Goal: Obtain resource: Download file/media

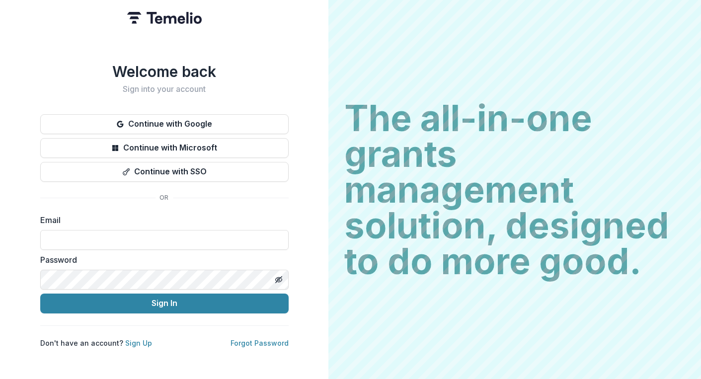
type input "**********"
click at [164, 299] on button "Sign In" at bounding box center [164, 304] width 248 height 20
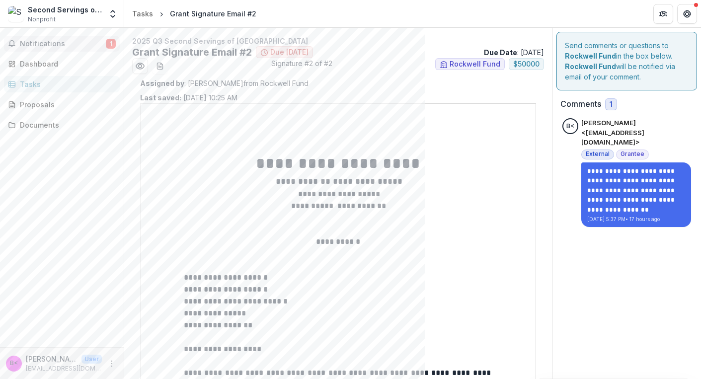
click at [42, 44] on span "Notifications" at bounding box center [63, 44] width 86 height 8
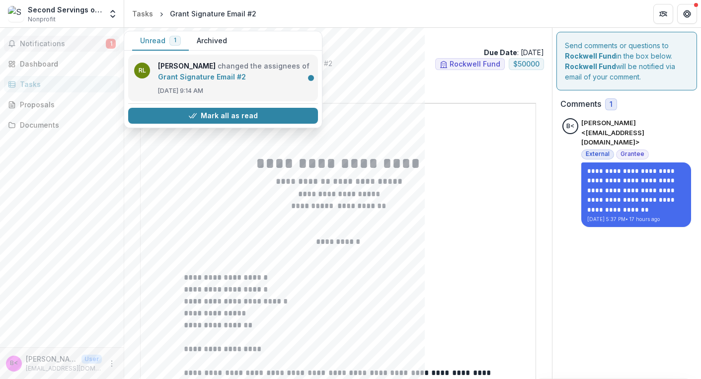
click at [174, 77] on link "Grant Signature Email #2" at bounding box center [202, 77] width 88 height 8
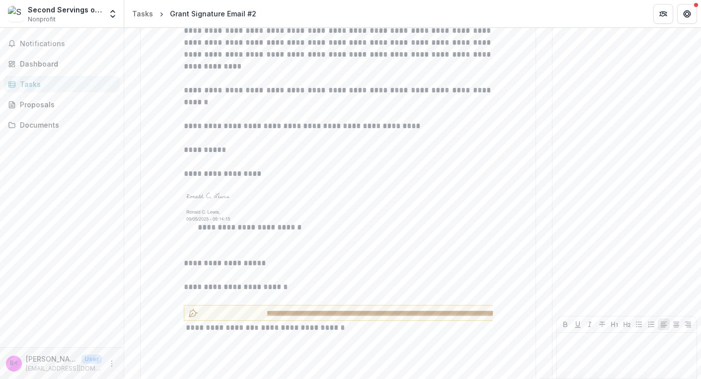
scroll to position [1256, 0]
click at [291, 308] on span "**********" at bounding box center [400, 313] width 396 height 10
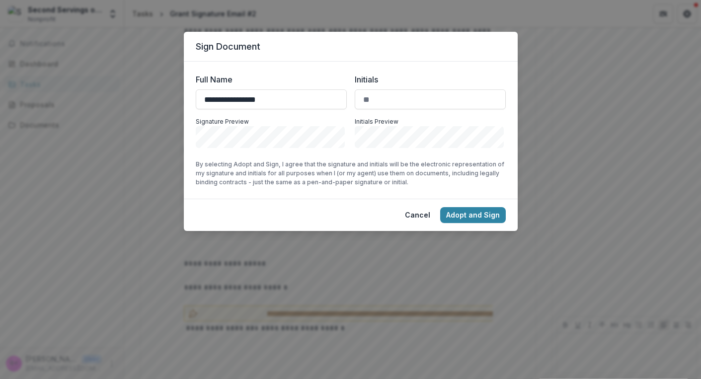
type input "**********"
click at [299, 96] on input "**********" at bounding box center [271, 99] width 151 height 20
drag, startPoint x: 371, startPoint y: 100, endPoint x: 360, endPoint y: 98, distance: 11.7
click at [360, 98] on input "Initials" at bounding box center [430, 99] width 151 height 20
type input "**"
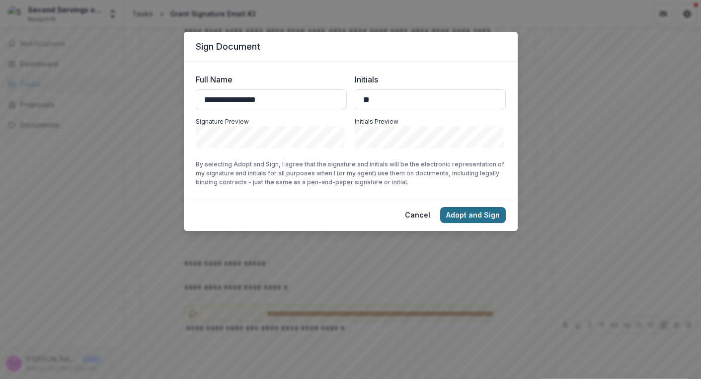
click at [467, 213] on button "Adopt and Sign" at bounding box center [473, 215] width 66 height 16
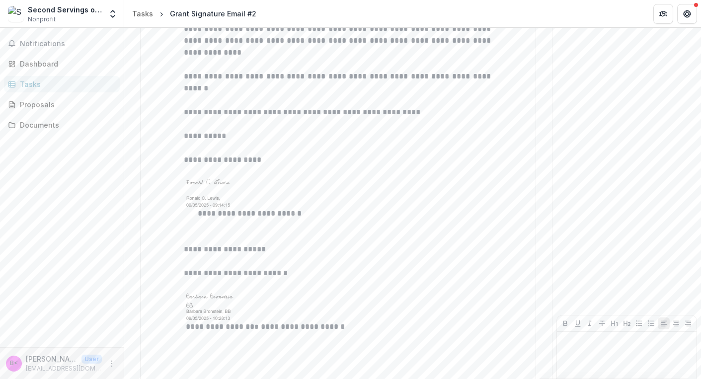
scroll to position [1270, 0]
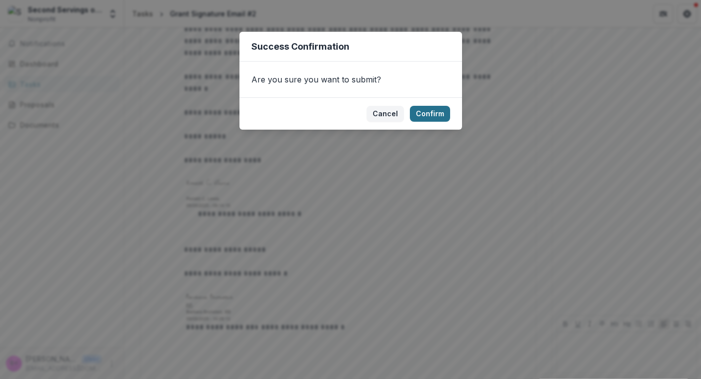
click at [429, 113] on button "Confirm" at bounding box center [430, 114] width 40 height 16
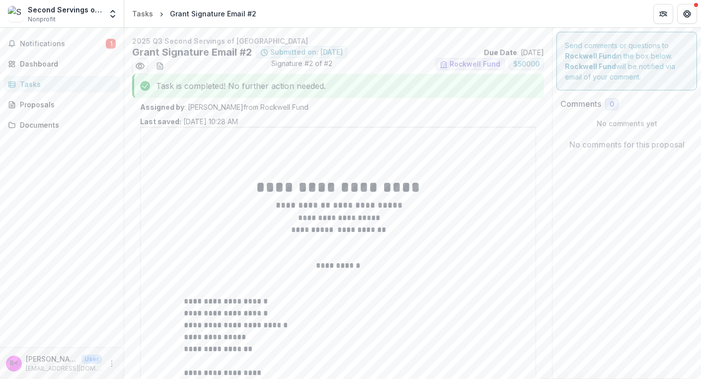
scroll to position [0, 0]
click at [52, 63] on div "Dashboard" at bounding box center [66, 64] width 92 height 10
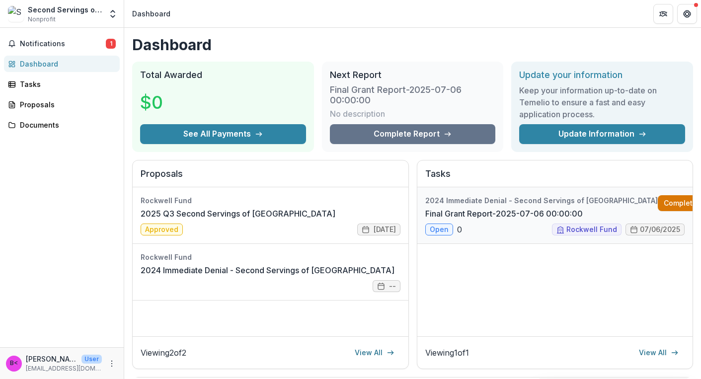
click at [658, 199] on link "Complete" at bounding box center [686, 203] width 57 height 16
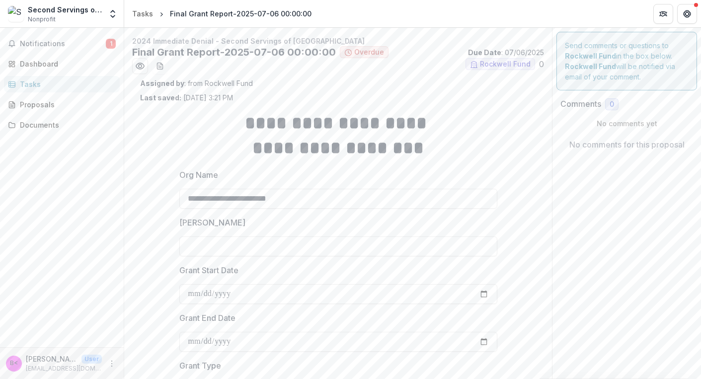
type input "**"
click at [50, 63] on div "Dashboard" at bounding box center [66, 64] width 92 height 10
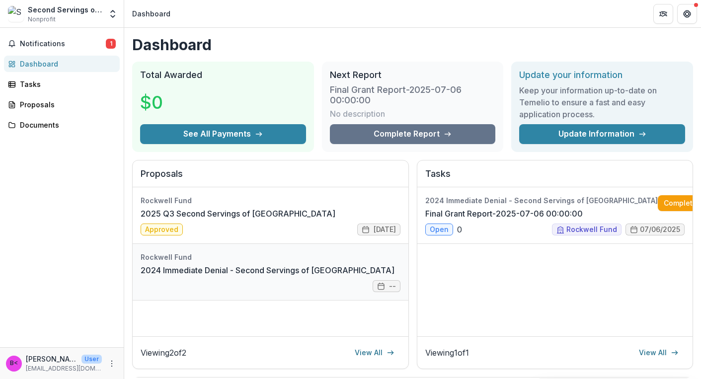
click at [196, 270] on link "2024 Immediate Denial - Second Servings of [GEOGRAPHIC_DATA]" at bounding box center [268, 270] width 254 height 12
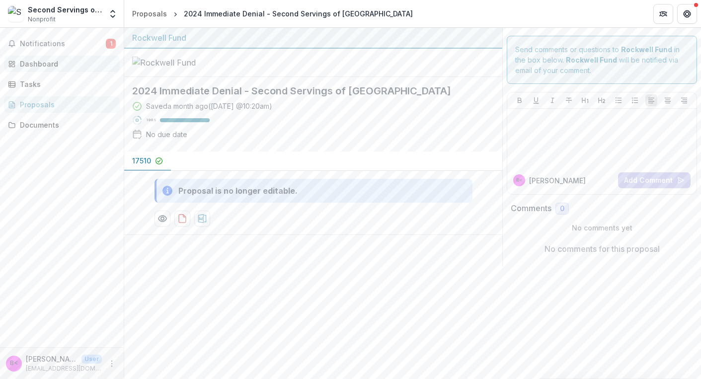
click at [39, 64] on div "Dashboard" at bounding box center [66, 64] width 92 height 10
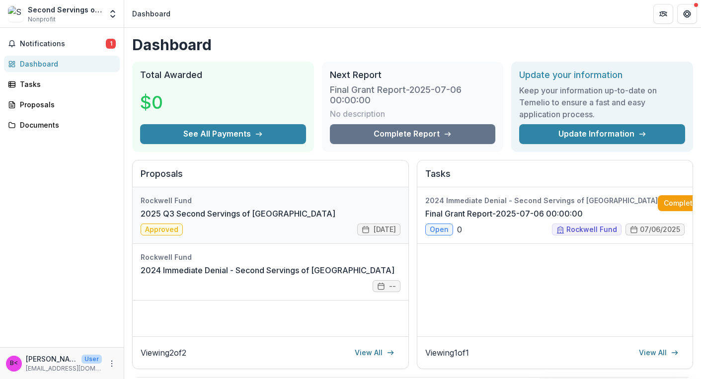
click at [259, 216] on link "2025 Q3 Second Servings of [GEOGRAPHIC_DATA]" at bounding box center [238, 214] width 195 height 12
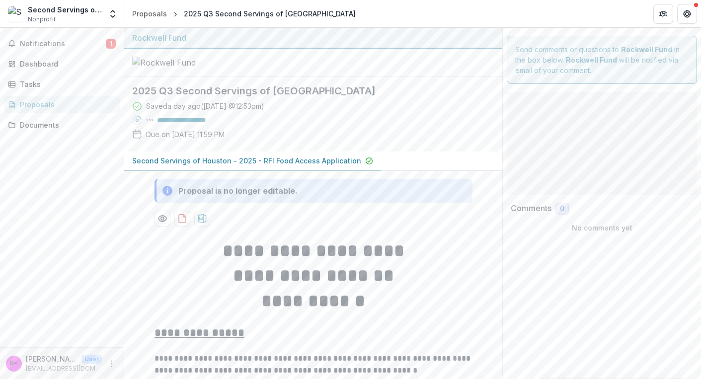
type input "*******"
type input "**"
type input "*******"
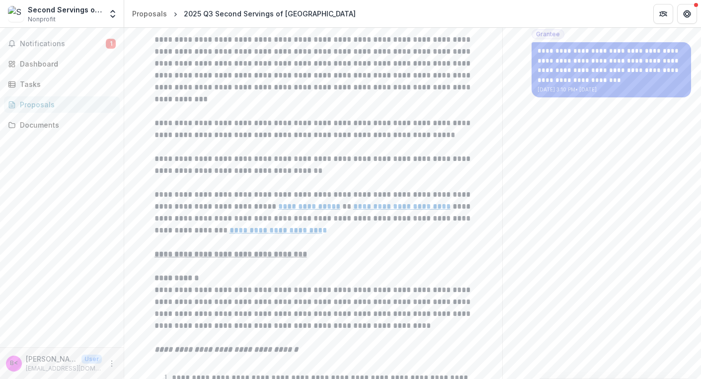
scroll to position [353, 0]
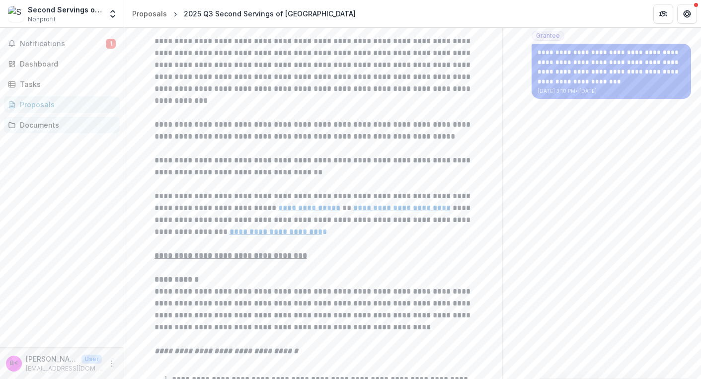
click at [39, 126] on div "Documents" at bounding box center [66, 125] width 92 height 10
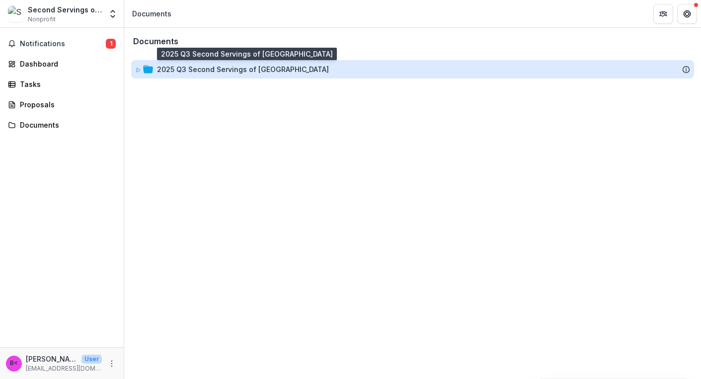
click at [207, 68] on div "2025 Q3 Second Servings of [GEOGRAPHIC_DATA]" at bounding box center [243, 69] width 172 height 10
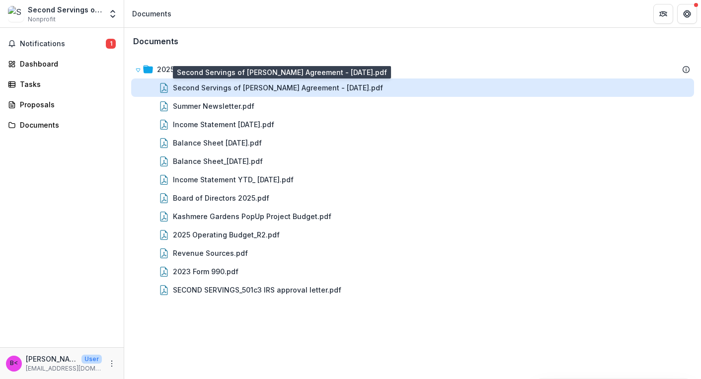
click at [225, 87] on div "Second Servings of [PERSON_NAME] Agreement - [DATE].pdf" at bounding box center [278, 87] width 210 height 10
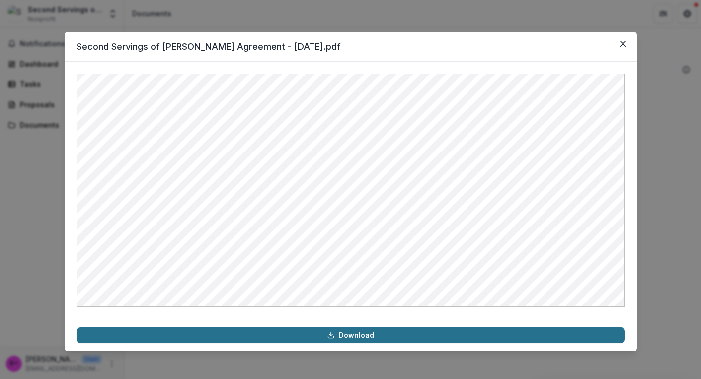
click at [333, 336] on icon at bounding box center [331, 335] width 8 height 8
click at [625, 41] on icon "Close" at bounding box center [622, 44] width 6 height 6
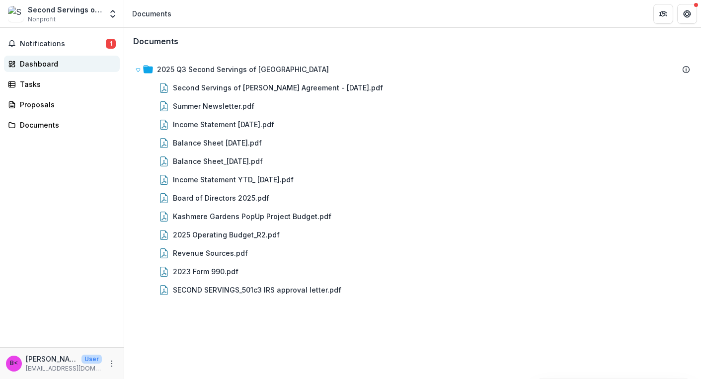
click at [83, 62] on div "Dashboard" at bounding box center [66, 64] width 92 height 10
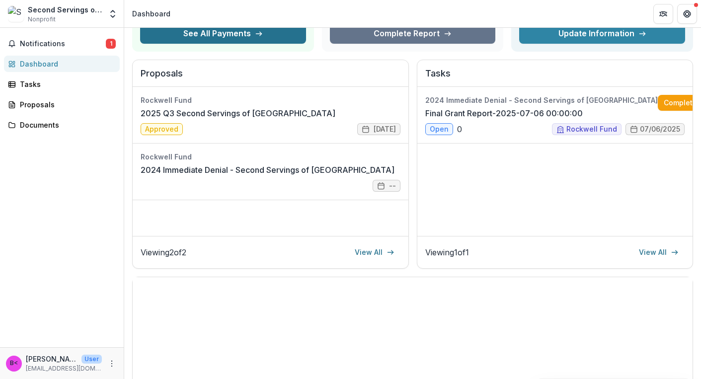
scroll to position [101, 0]
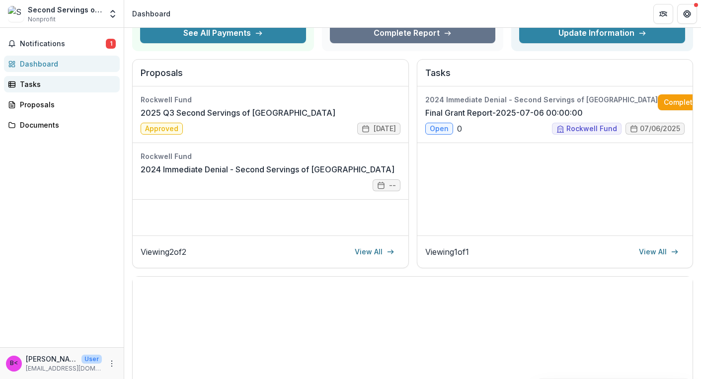
click at [52, 85] on div "Tasks" at bounding box center [66, 84] width 92 height 10
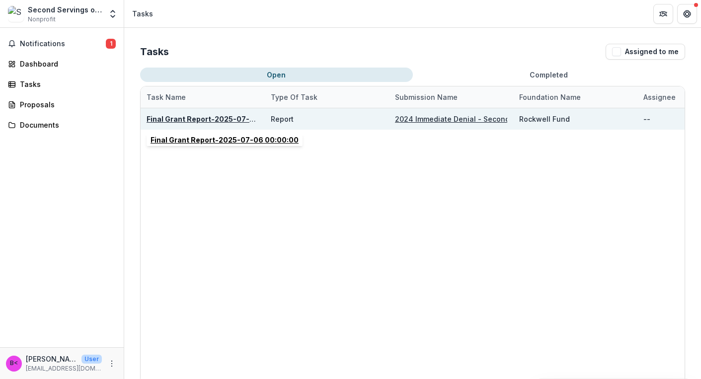
click at [220, 117] on u "Final Grant Report-2025-07-06 00:00:00" at bounding box center [221, 119] width 148 height 8
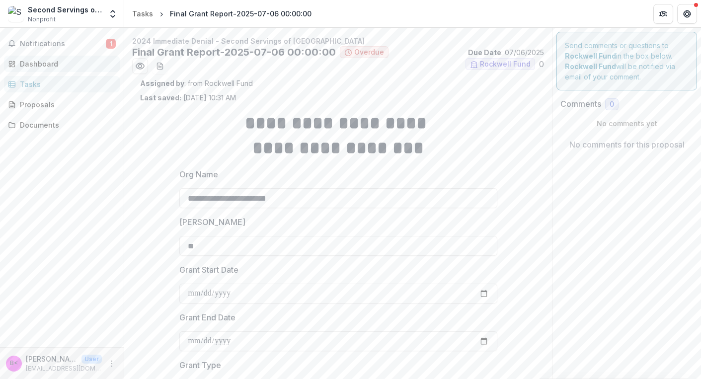
click at [115, 67] on link "Dashboard" at bounding box center [62, 64] width 116 height 16
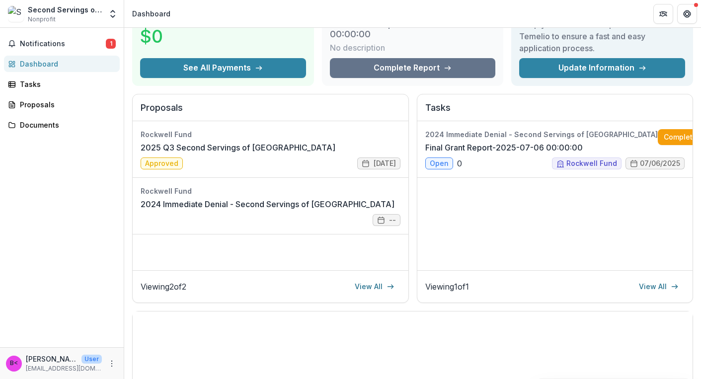
scroll to position [71, 0]
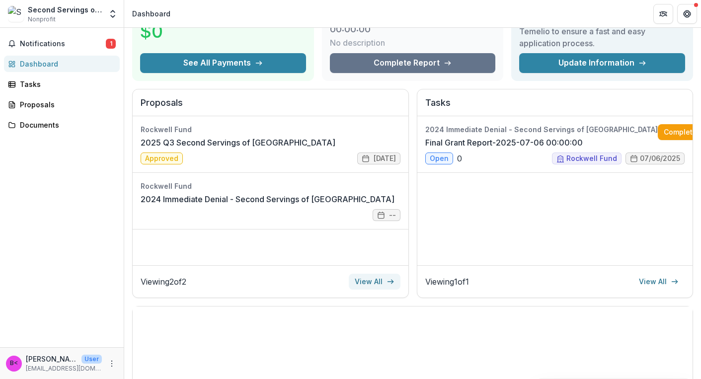
click at [375, 284] on link "View All" at bounding box center [375, 282] width 52 height 16
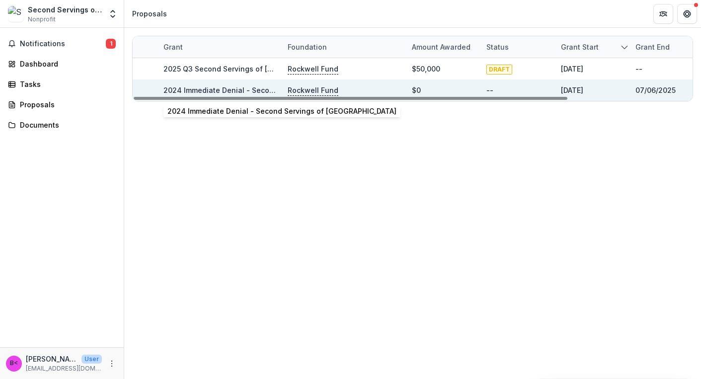
click at [263, 91] on link "2024 Immediate Denial - Second Servings of [GEOGRAPHIC_DATA]" at bounding box center [277, 90] width 229 height 8
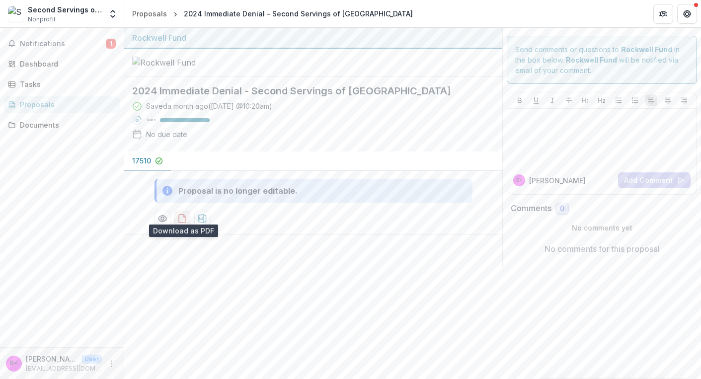
click at [184, 214] on icon "download-proposal" at bounding box center [182, 219] width 10 height 10
click at [88, 62] on div "Dashboard" at bounding box center [66, 64] width 92 height 10
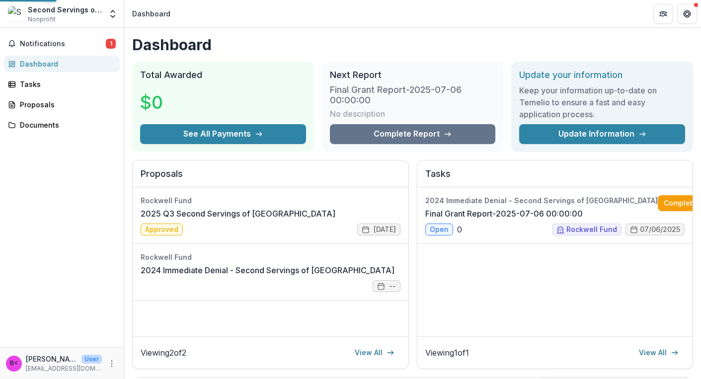
click at [88, 62] on div "Dashboard" at bounding box center [66, 64] width 92 height 10
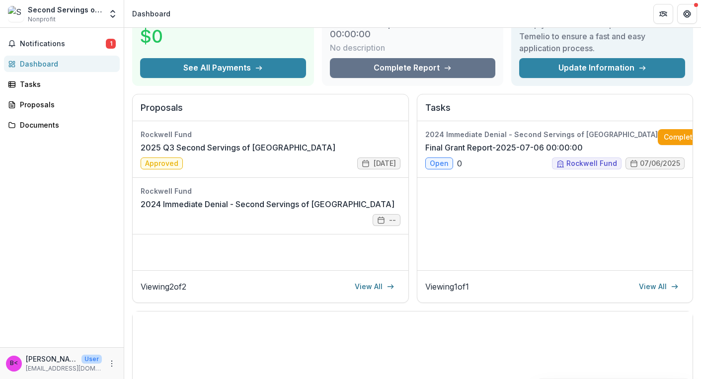
scroll to position [62, 0]
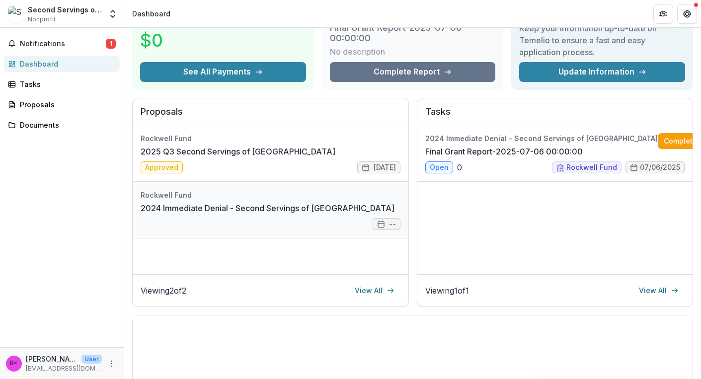
click at [393, 214] on link "2024 Immediate Denial - Second Servings of [GEOGRAPHIC_DATA]" at bounding box center [268, 208] width 254 height 12
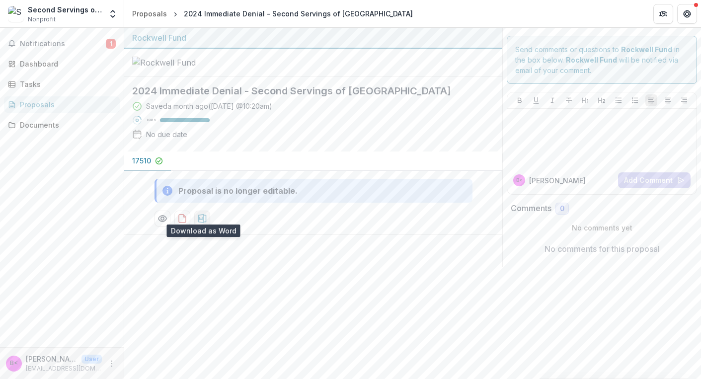
click at [200, 214] on icon "download-proposal" at bounding box center [202, 219] width 10 height 10
click at [57, 64] on div "Dashboard" at bounding box center [66, 64] width 92 height 10
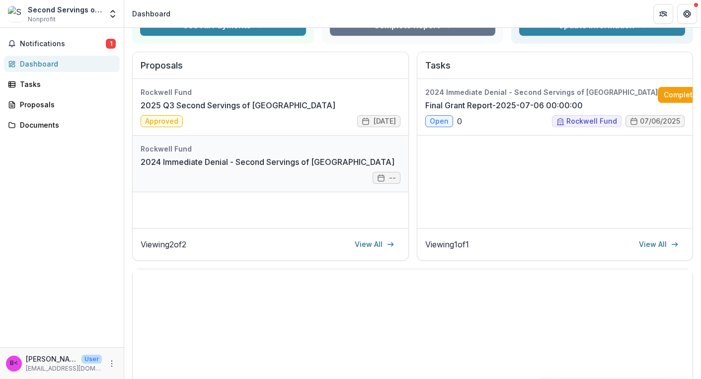
scroll to position [109, 0]
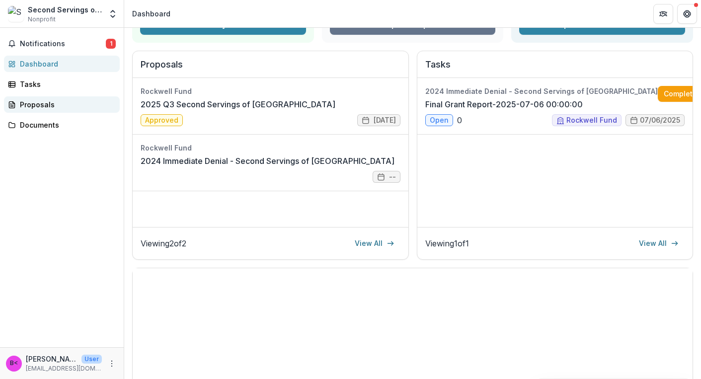
click at [51, 105] on div "Proposals" at bounding box center [66, 104] width 92 height 10
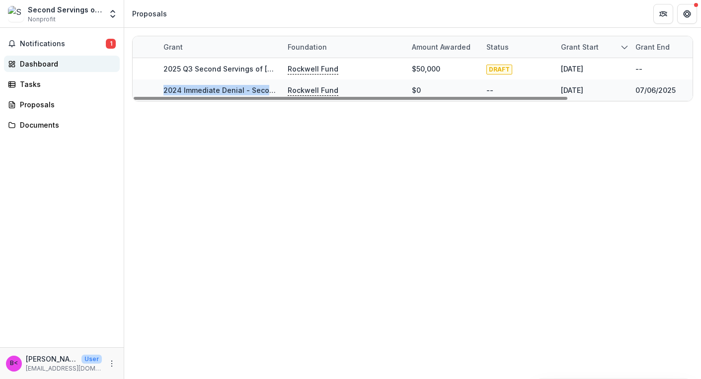
click at [66, 64] on div "Dashboard" at bounding box center [66, 64] width 92 height 10
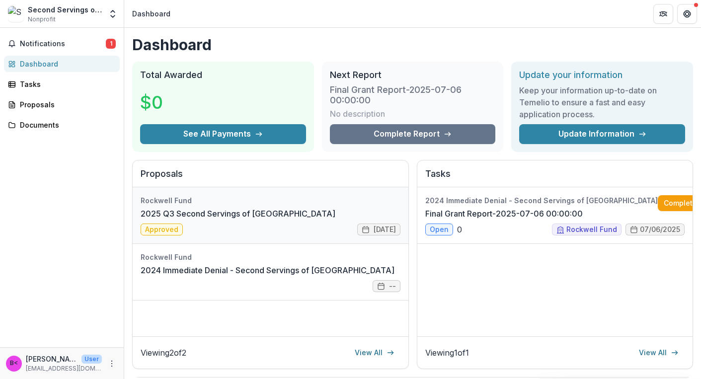
click at [177, 220] on link "2025 Q3 Second Servings of [GEOGRAPHIC_DATA]" at bounding box center [238, 214] width 195 height 12
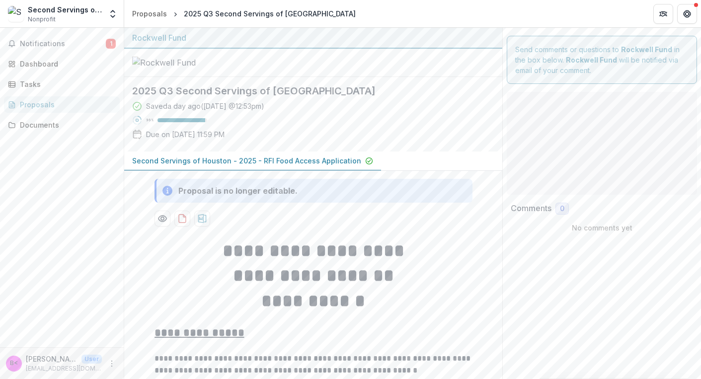
type input "*******"
type input "**"
type input "*******"
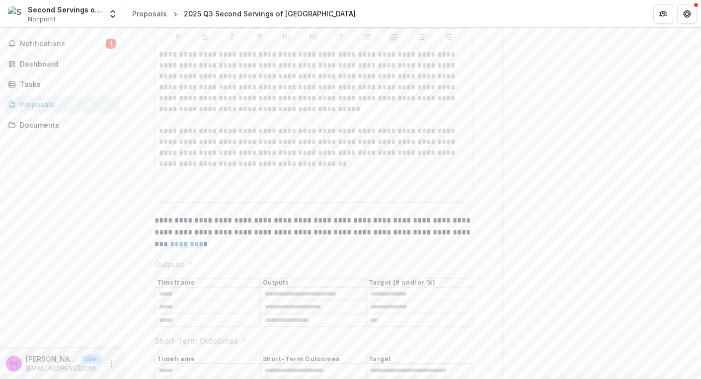
scroll to position [3432, 0]
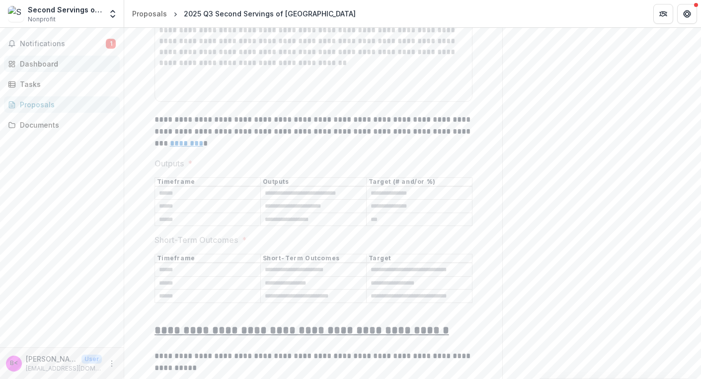
click at [50, 62] on div "Dashboard" at bounding box center [66, 64] width 92 height 10
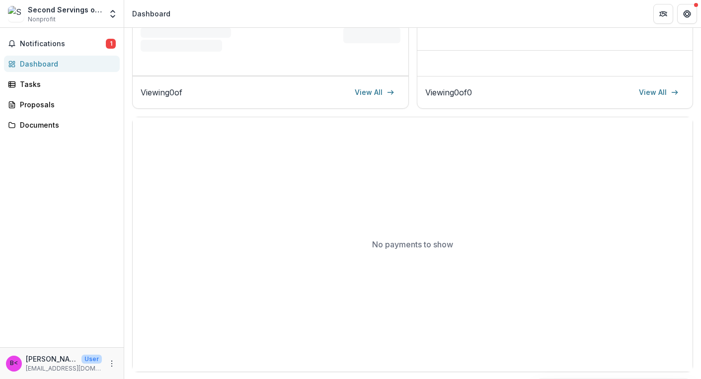
scroll to position [260, 0]
click at [57, 46] on span "Notifications" at bounding box center [63, 44] width 86 height 8
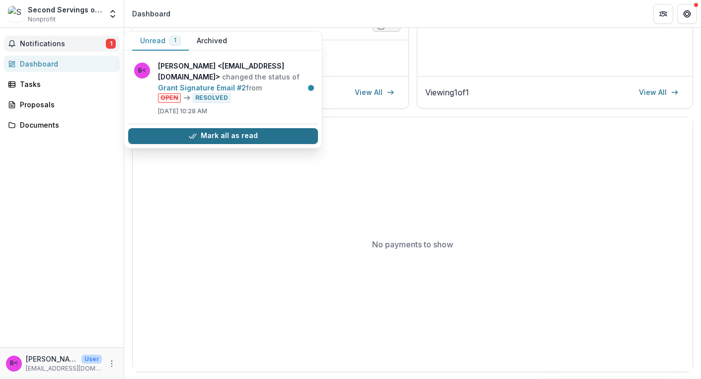
click at [179, 128] on button "Mark all as read" at bounding box center [223, 136] width 190 height 16
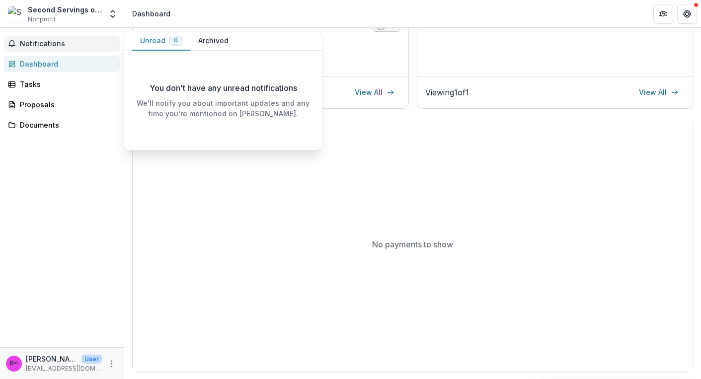
click at [70, 61] on div "Dashboard" at bounding box center [66, 64] width 92 height 10
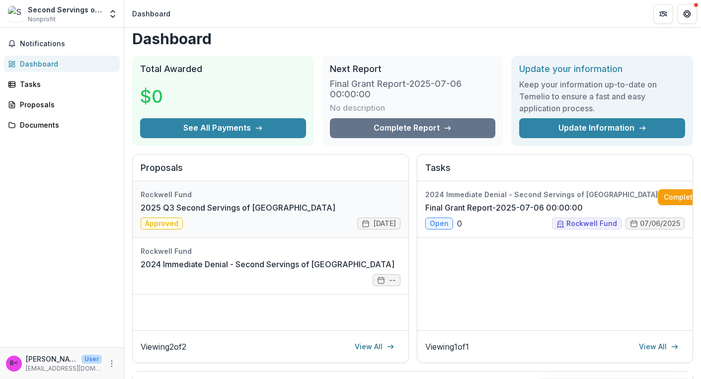
scroll to position [9, 0]
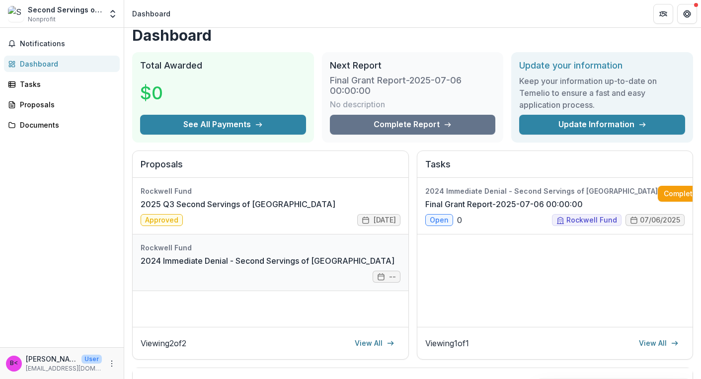
click at [382, 267] on link "2024 Immediate Denial - Second Servings of [GEOGRAPHIC_DATA]" at bounding box center [268, 261] width 254 height 12
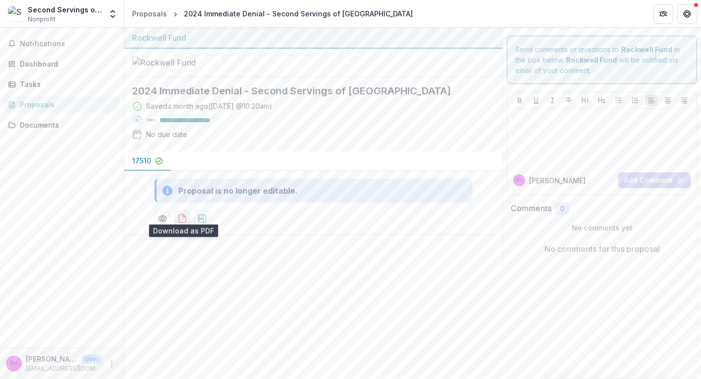
click at [183, 215] on icon "download-proposal" at bounding box center [184, 216] width 2 height 2
click at [100, 87] on div "Tasks" at bounding box center [66, 84] width 92 height 10
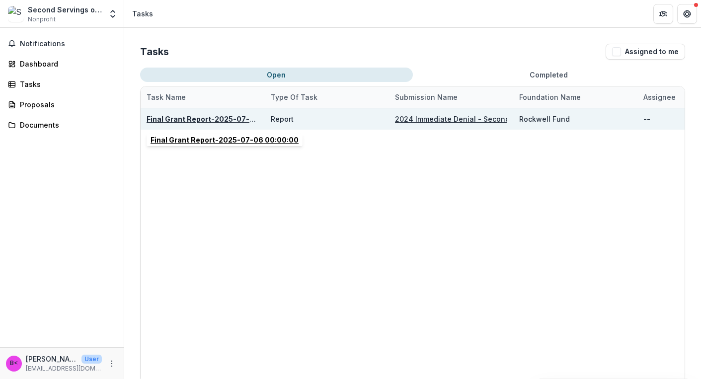
click at [222, 117] on u "Final Grant Report-2025-07-06 00:00:00" at bounding box center [221, 119] width 148 height 8
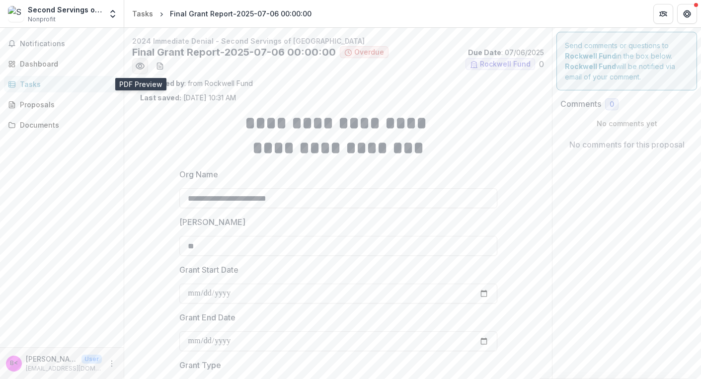
click at [140, 65] on circle "Preview 2d3d2f77-3876-4544-b82e-d718bb4c9da1.pdf" at bounding box center [140, 66] width 3 height 3
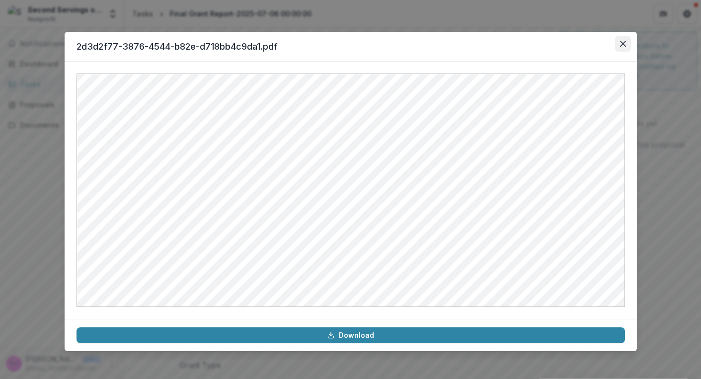
click at [623, 44] on icon "Close" at bounding box center [622, 44] width 6 height 6
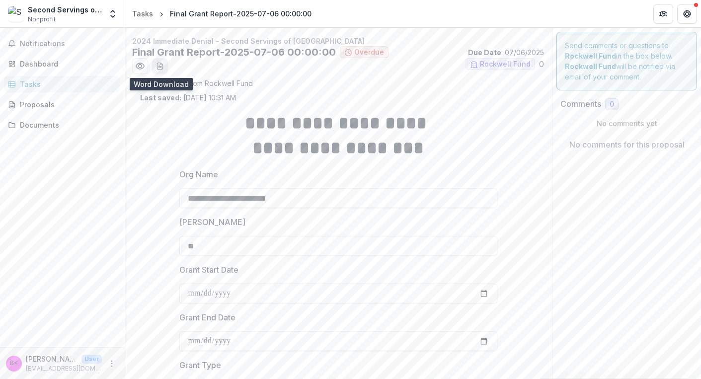
click at [159, 66] on icon "download-word-button" at bounding box center [160, 66] width 8 height 8
click at [138, 63] on icon "Preview 2d3d2f77-3876-4544-b82e-d718bb4c9da1.pdf" at bounding box center [140, 66] width 10 height 10
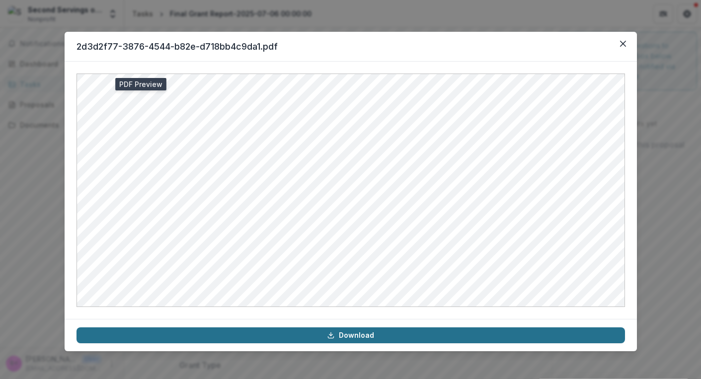
click at [355, 336] on link "Download" at bounding box center [350, 335] width 548 height 16
